Goal: Information Seeking & Learning: Learn about a topic

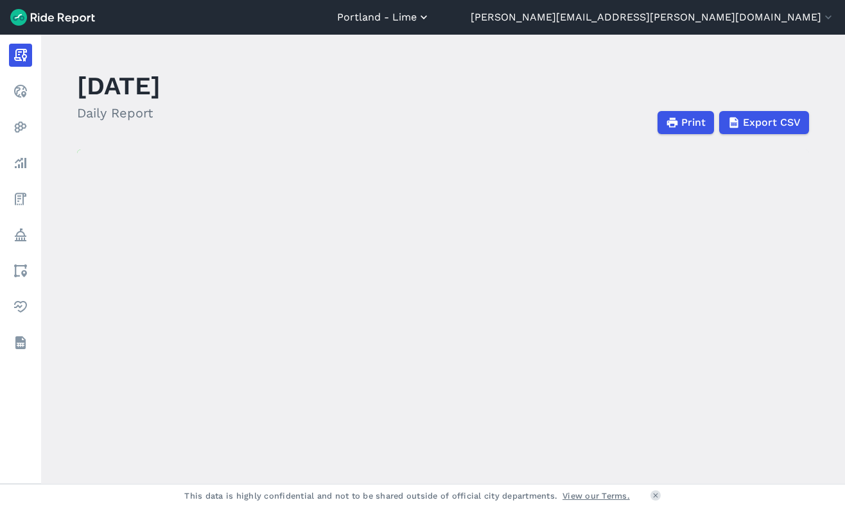
click at [430, 11] on button "Portland - Lime" at bounding box center [383, 17] width 93 height 15
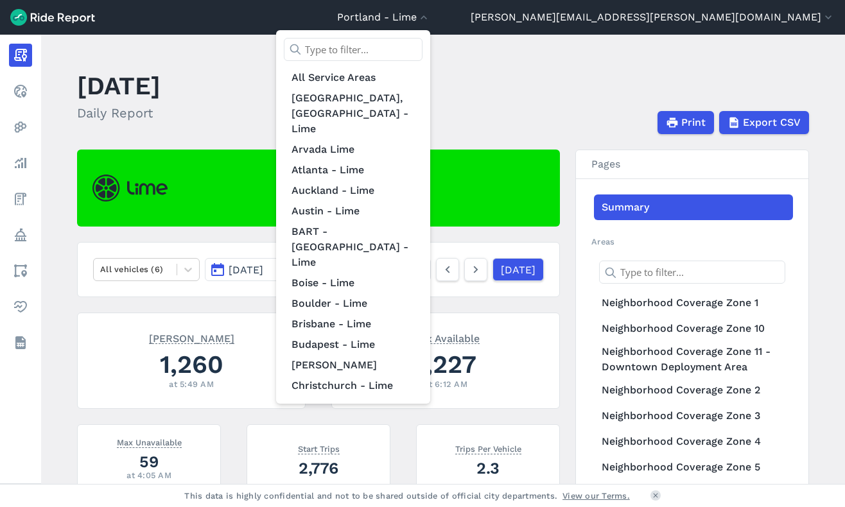
click at [423, 55] on input "text" at bounding box center [353, 49] width 139 height 23
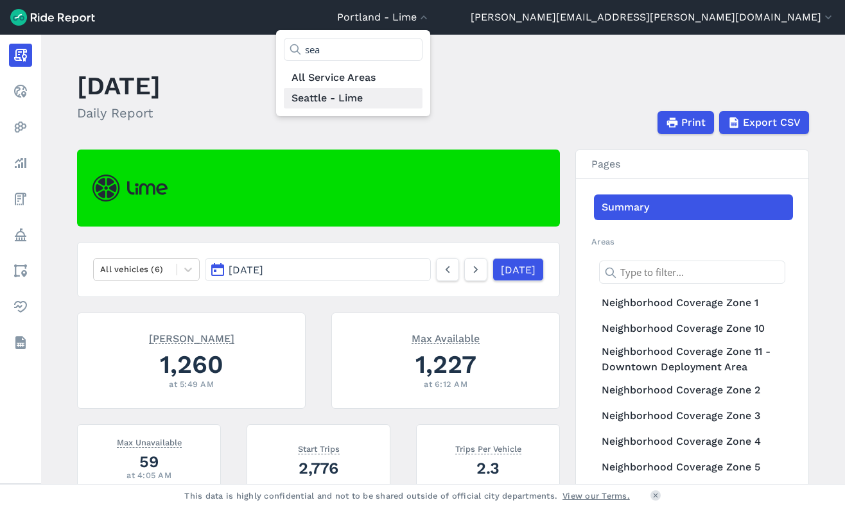
type input "sea"
click at [423, 106] on link "Seattle - Lime" at bounding box center [353, 98] width 139 height 21
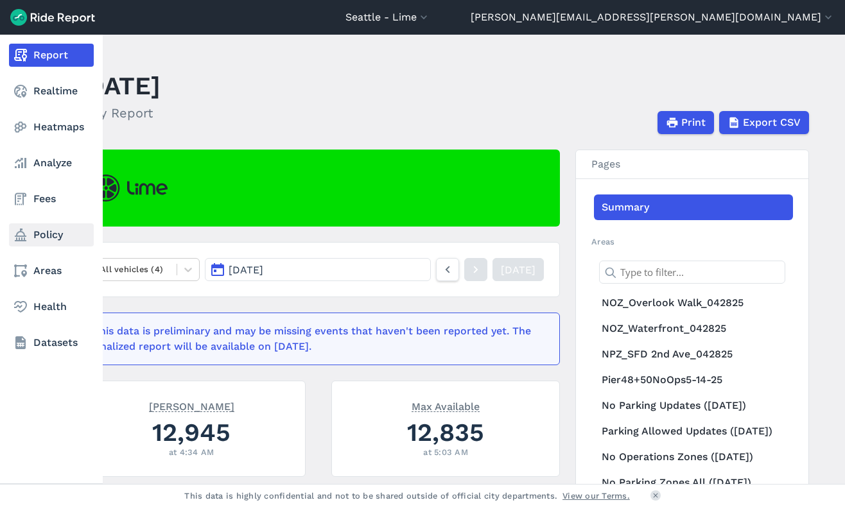
click at [51, 237] on link "Policy" at bounding box center [51, 235] width 85 height 23
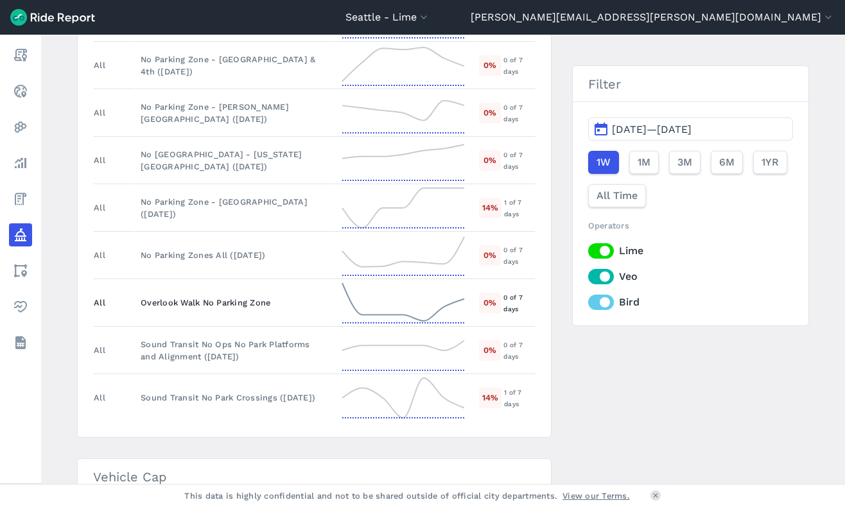
scroll to position [1046, 0]
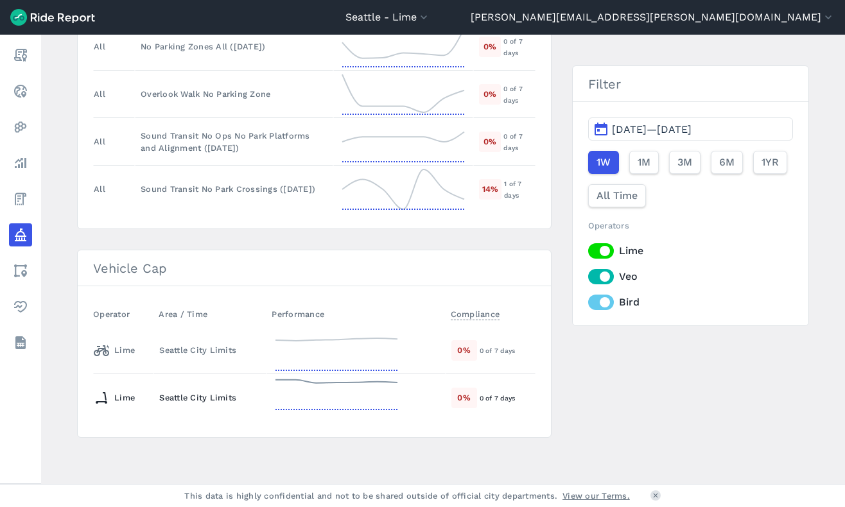
click at [180, 401] on div "Seattle City Limits" at bounding box center [209, 398] width 101 height 12
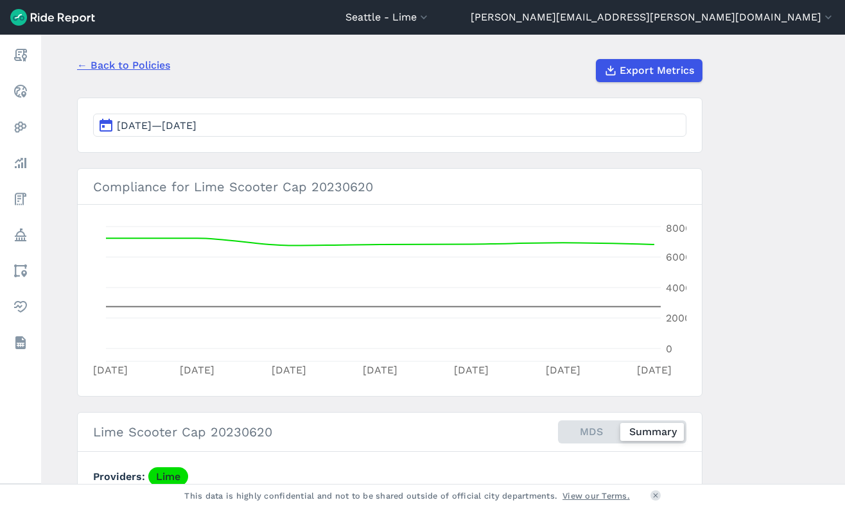
scroll to position [100, 0]
click at [294, 130] on button "Sep 28, 2025—Oct 4, 2025" at bounding box center [390, 126] width 594 height 23
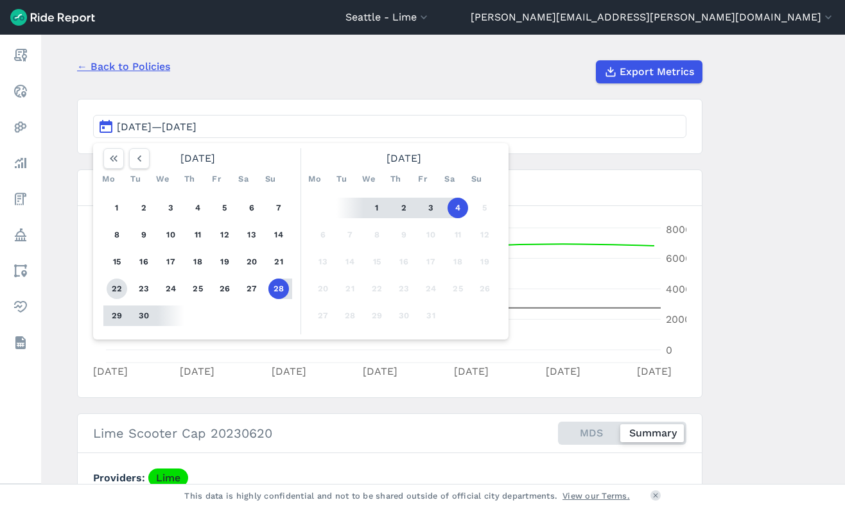
click at [109, 285] on button "22" at bounding box center [117, 289] width 21 height 21
click at [453, 215] on button "4" at bounding box center [458, 208] width 21 height 21
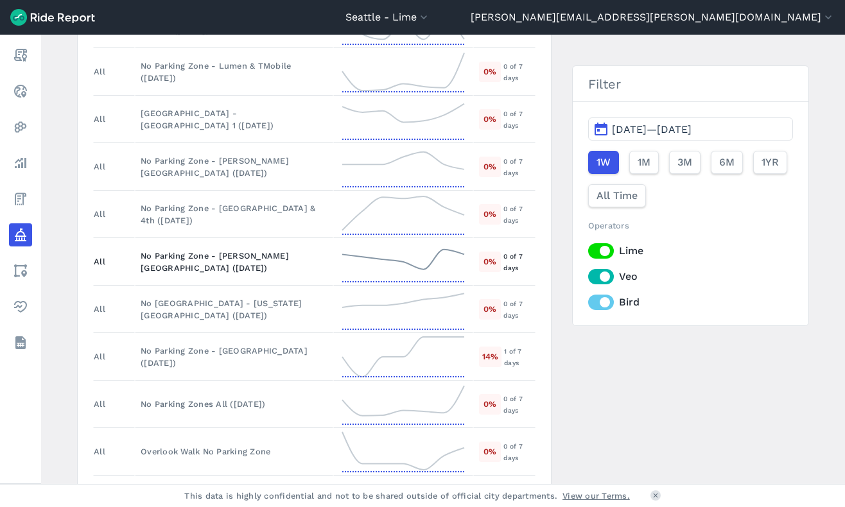
scroll to position [1046, 0]
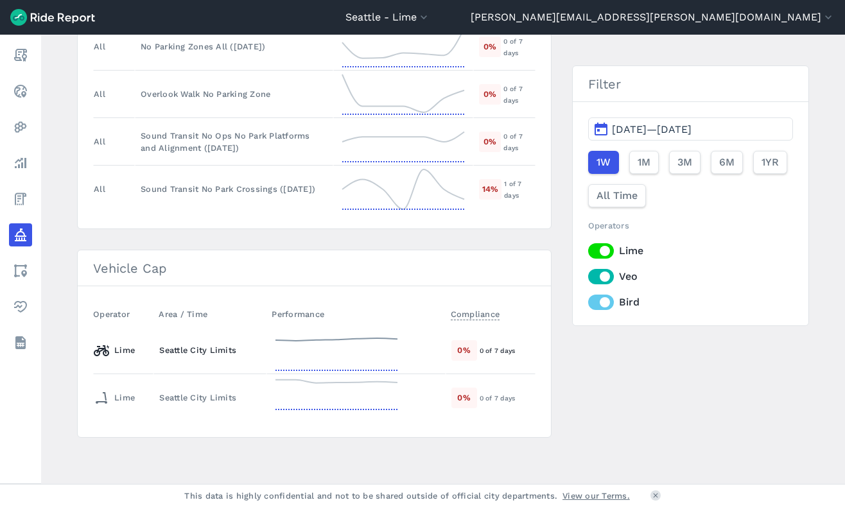
click at [119, 351] on div "Lime" at bounding box center [114, 350] width 41 height 21
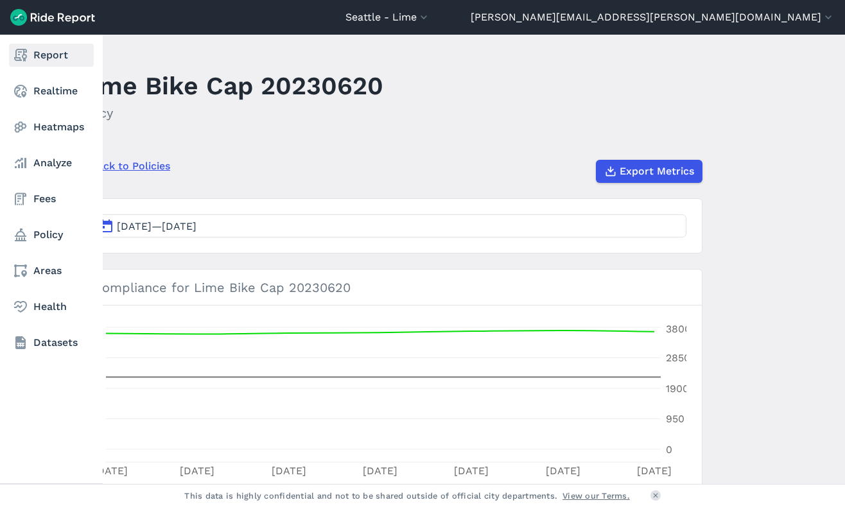
click at [46, 54] on link "Report" at bounding box center [51, 55] width 85 height 23
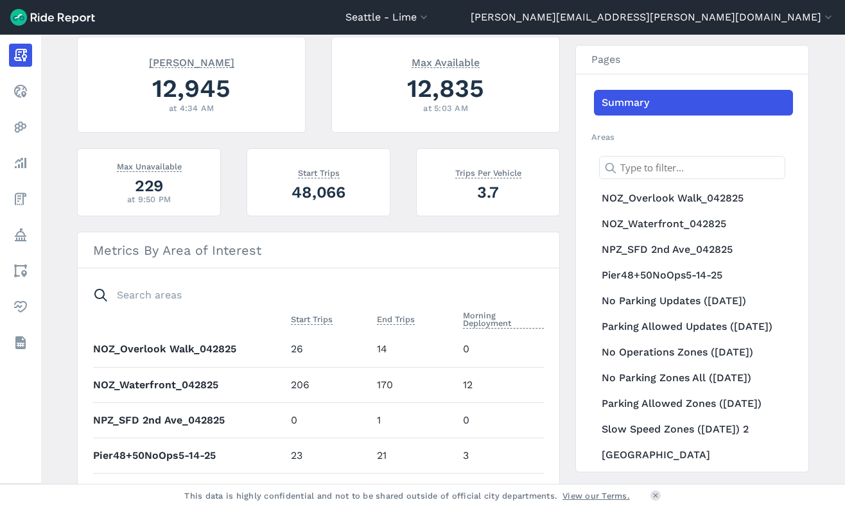
scroll to position [348, 0]
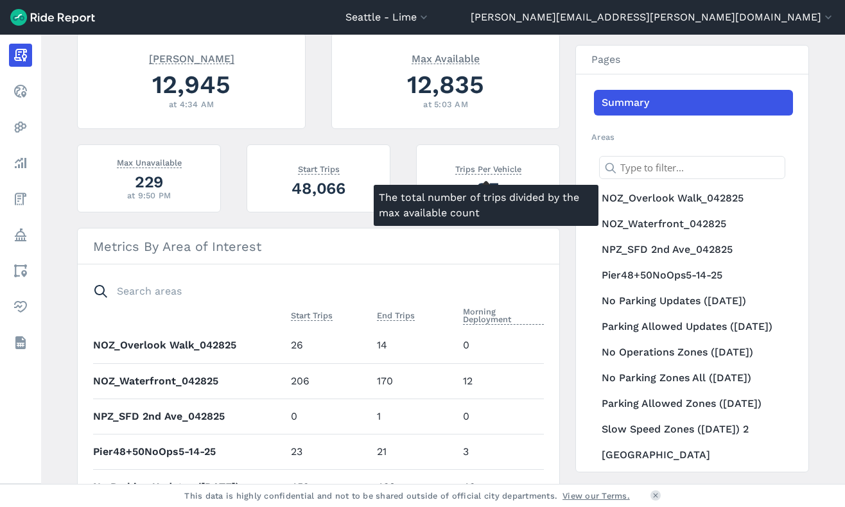
click at [474, 173] on span "Trips Per Vehicle" at bounding box center [488, 168] width 66 height 13
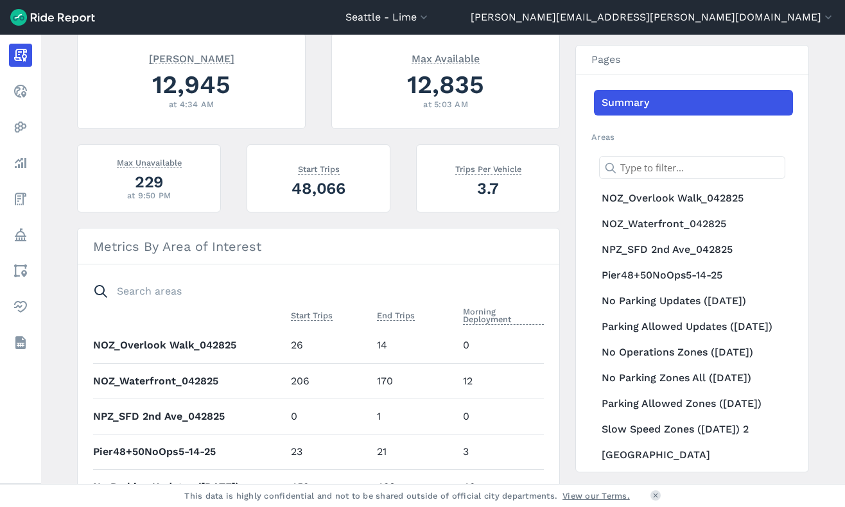
click at [473, 167] on span "Trips Per Vehicle" at bounding box center [488, 168] width 66 height 13
click at [486, 187] on div "3.7" at bounding box center [488, 188] width 112 height 22
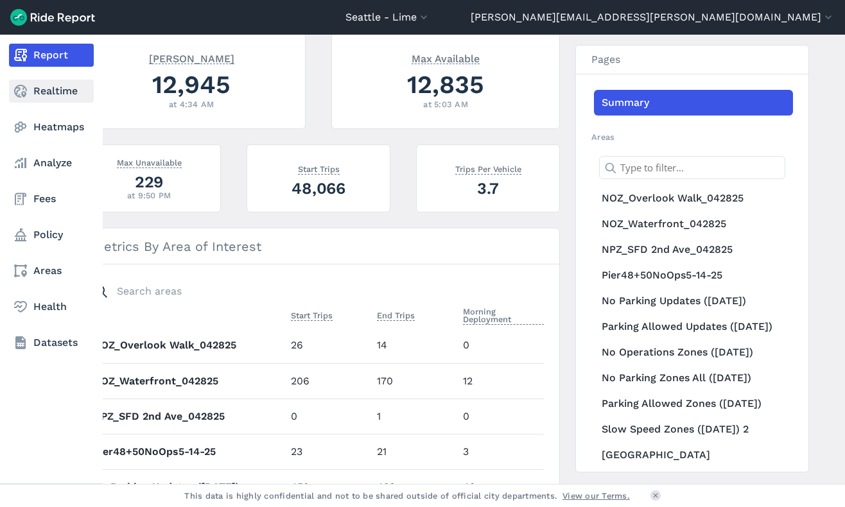
click at [32, 91] on link "Realtime" at bounding box center [51, 91] width 85 height 23
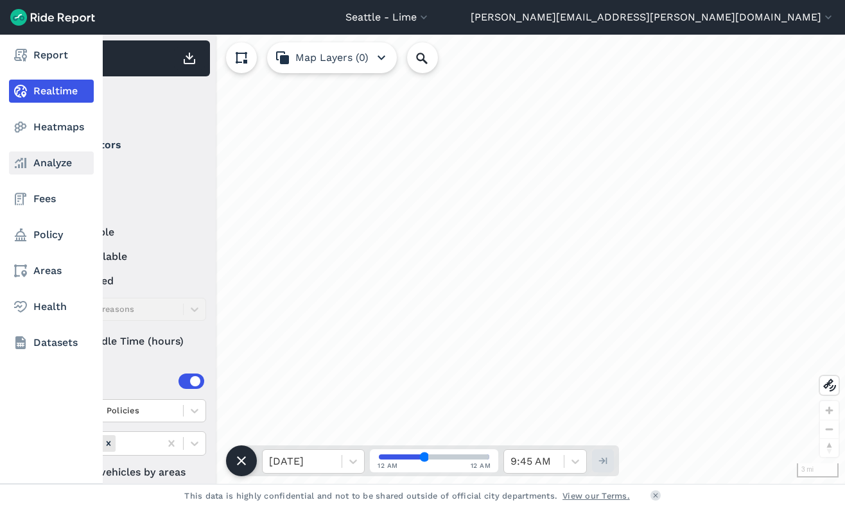
click at [30, 174] on link "Analyze" at bounding box center [51, 163] width 85 height 23
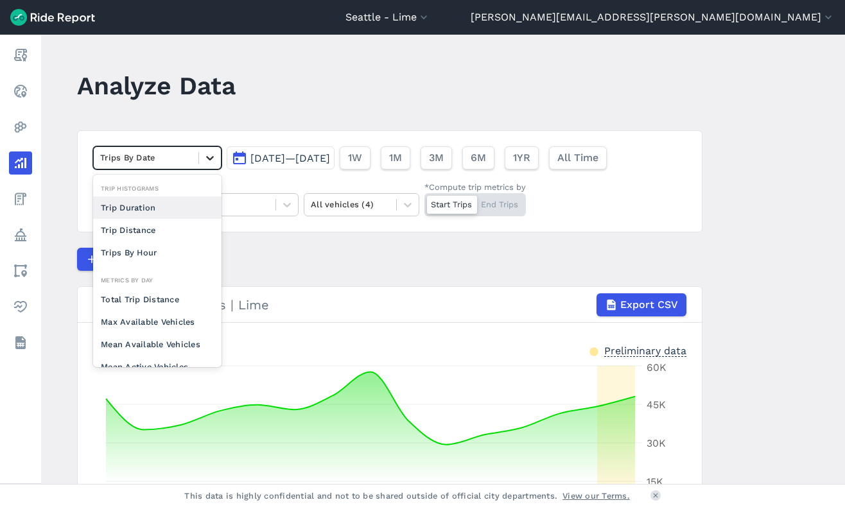
click at [204, 159] on icon at bounding box center [210, 158] width 13 height 13
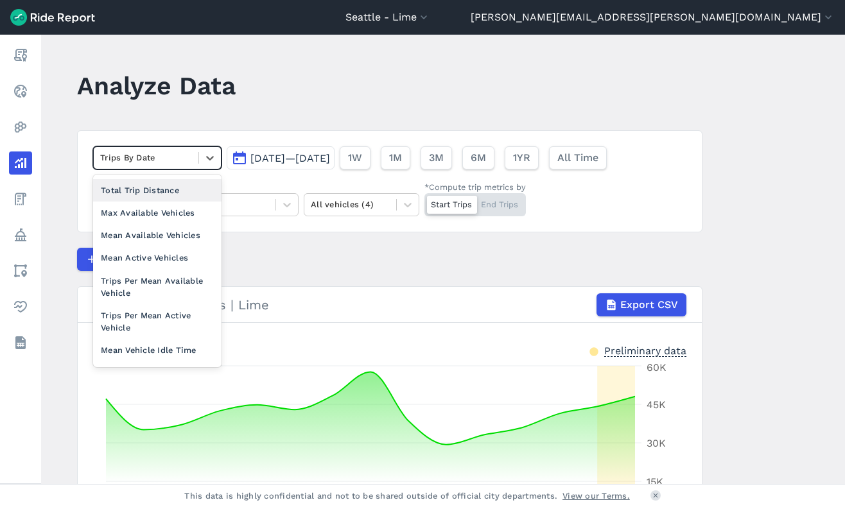
scroll to position [111, 0]
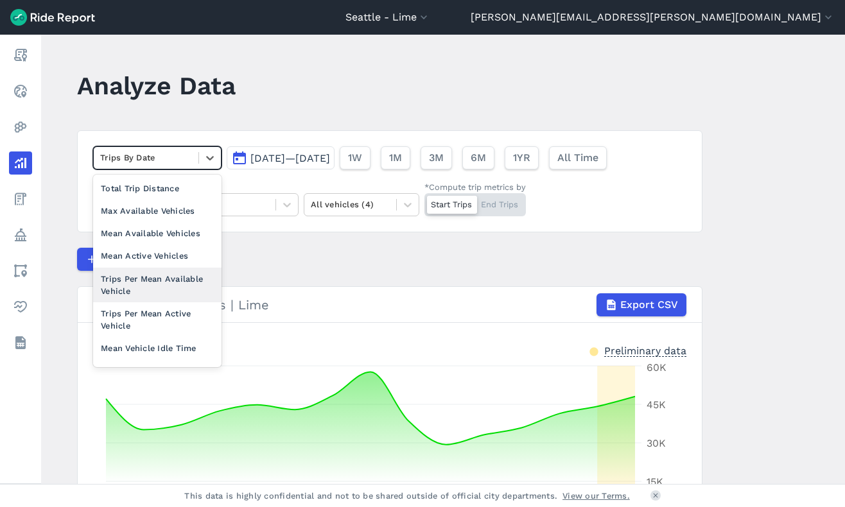
click at [164, 294] on div "Trips Per Mean Available Vehicle" at bounding box center [157, 285] width 128 height 35
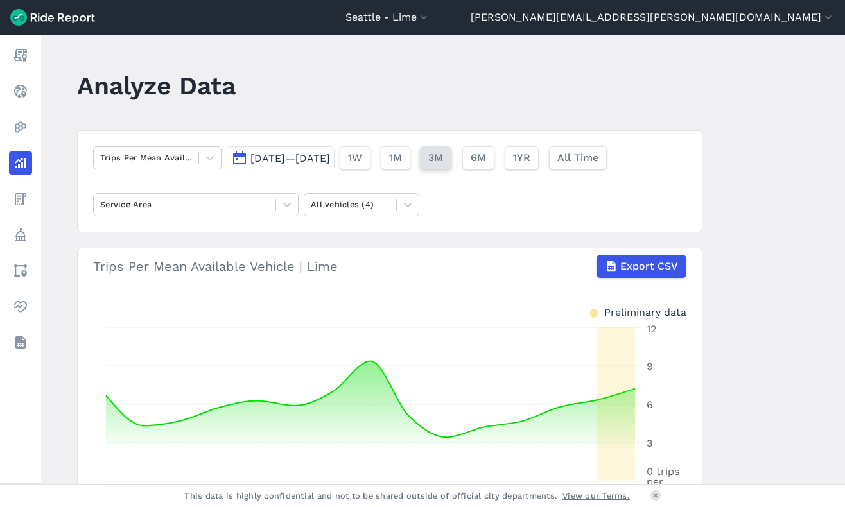
click at [452, 164] on button "3M" at bounding box center [435, 157] width 31 height 23
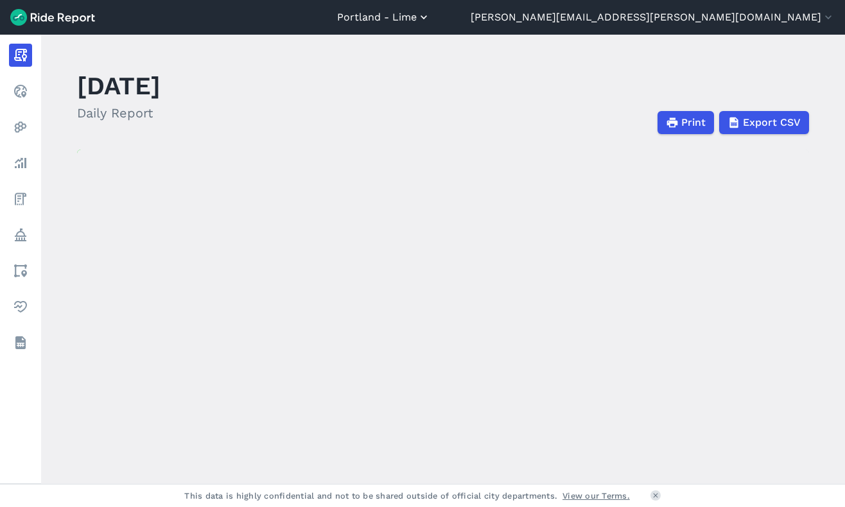
click at [430, 23] on icon "button" at bounding box center [424, 17] width 13 height 13
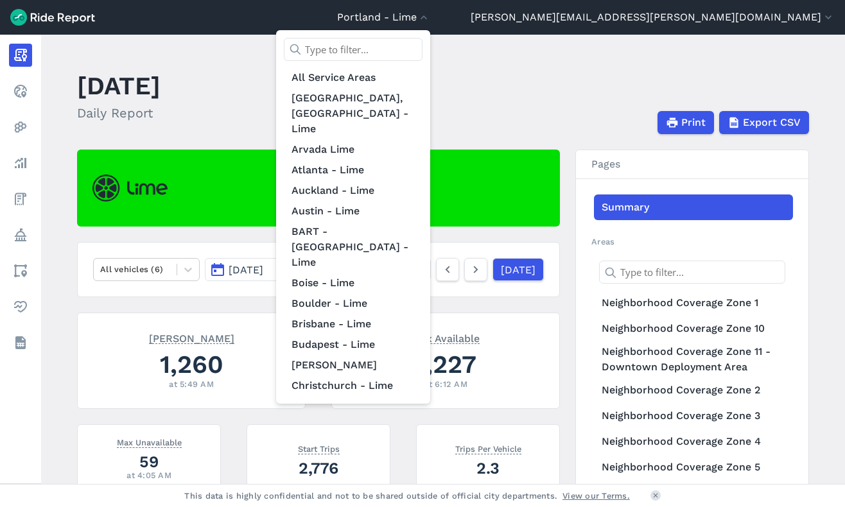
click at [423, 51] on input "text" at bounding box center [353, 49] width 139 height 23
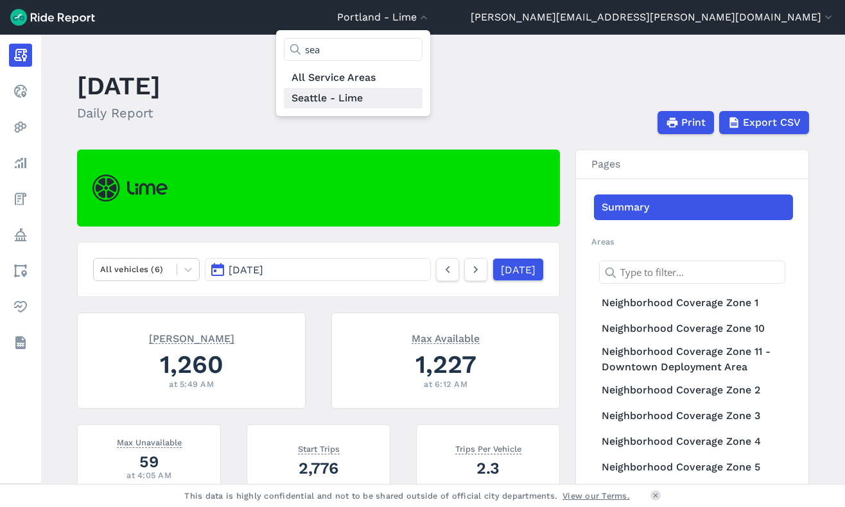
type input "sea"
click at [423, 97] on link "Seattle - Lime" at bounding box center [353, 98] width 139 height 21
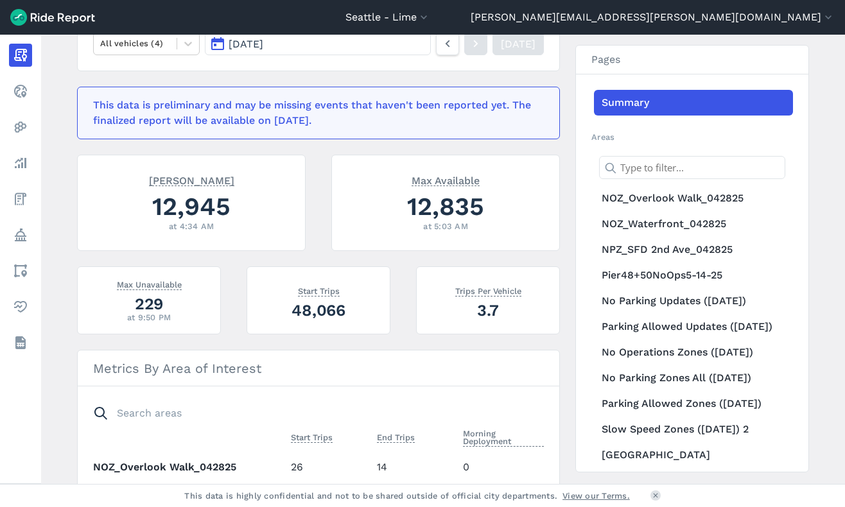
scroll to position [229, 0]
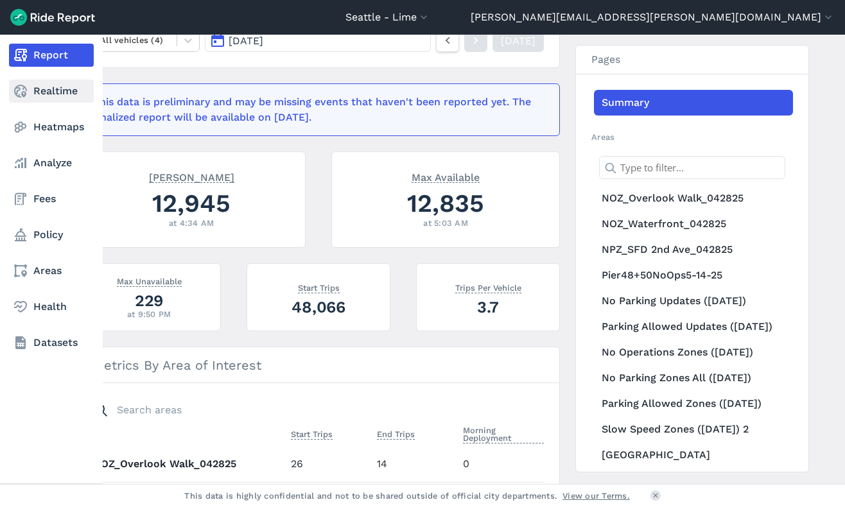
click at [49, 94] on link "Realtime" at bounding box center [51, 91] width 85 height 23
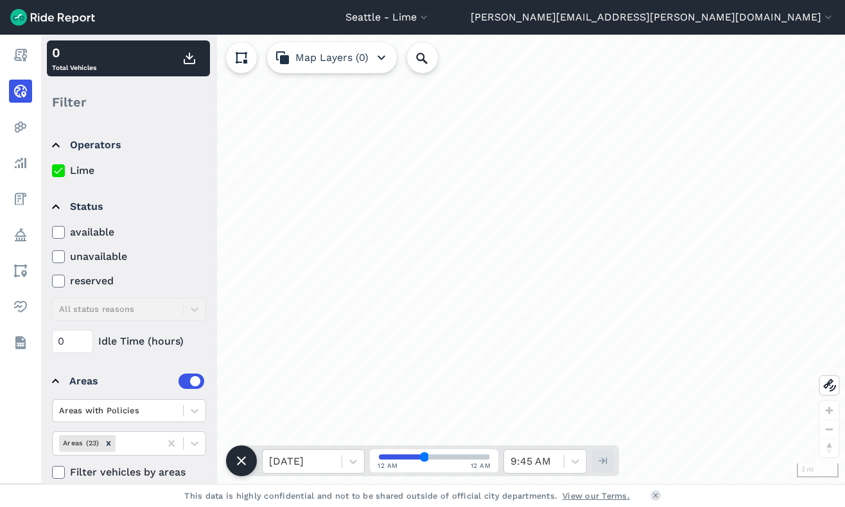
scroll to position [17, 0]
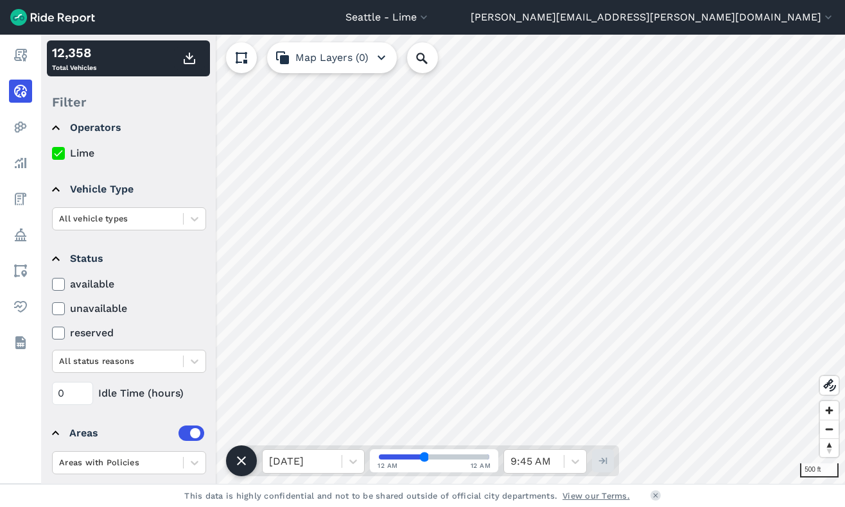
click at [369, 448] on div "500 ft 12,358 Total Vehicles Filter Operators Lime Vehicle Type All vehicle typ…" at bounding box center [443, 260] width 804 height 450
click at [325, 61] on button "Map Layers (0)" at bounding box center [332, 57] width 130 height 31
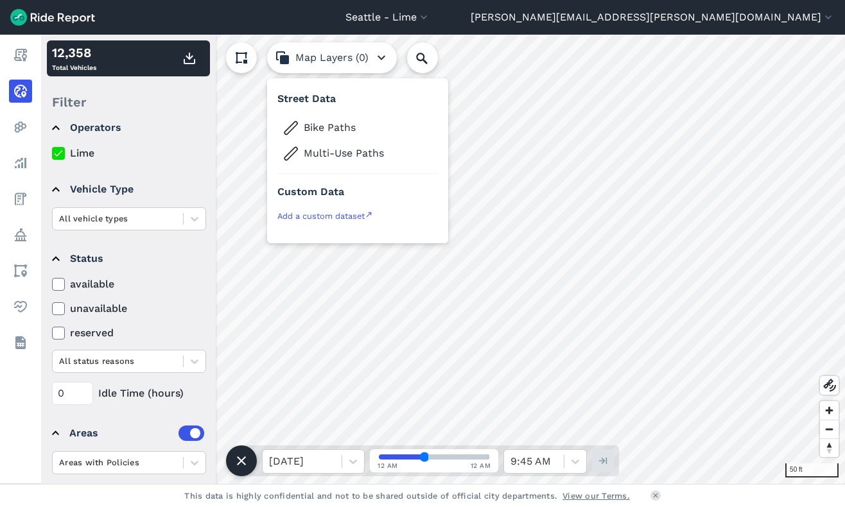
click at [245, 67] on button at bounding box center [241, 57] width 31 height 31
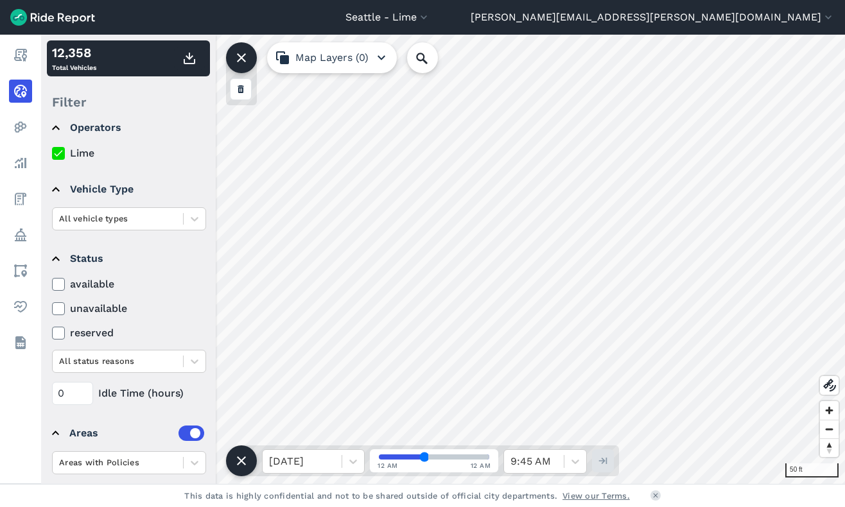
click at [245, 67] on button at bounding box center [241, 57] width 31 height 31
click at [829, 379] on icon at bounding box center [829, 385] width 15 height 15
